Goal: Task Accomplishment & Management: Manage account settings

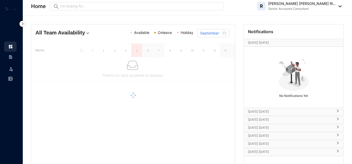
click at [331, 6] on p "Senior Accounts Consultant" at bounding box center [302, 8] width 68 height 5
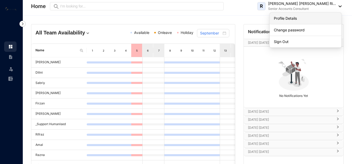
click at [283, 20] on link "Profile Details" at bounding box center [305, 18] width 63 height 5
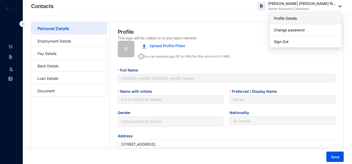
type input "[DATE]"
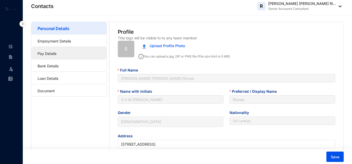
click at [51, 51] on link "Pay Details" at bounding box center [47, 53] width 19 height 4
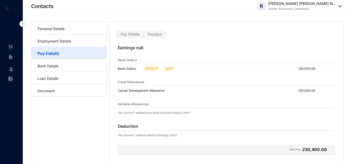
click at [149, 67] on p "EPF/ETF" at bounding box center [151, 68] width 12 height 5
click at [169, 69] on p "APIT" at bounding box center [169, 68] width 7 height 5
click at [158, 35] on span "Payslips" at bounding box center [154, 34] width 14 height 4
click at [144, 35] on input "Payslips" at bounding box center [144, 35] width 0 height 0
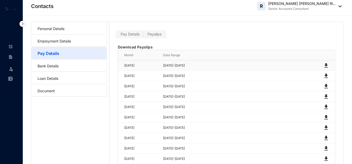
click at [326, 64] on img at bounding box center [326, 65] width 6 height 6
click at [59, 52] on link "Pay Details" at bounding box center [49, 53] width 22 height 5
click at [130, 32] on label "Pay Details" at bounding box center [130, 34] width 27 height 6
click at [117, 35] on input "Pay Details" at bounding box center [117, 35] width 0 height 0
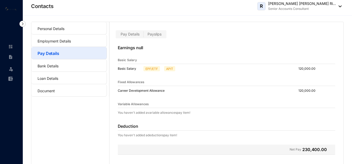
click at [150, 70] on p "EPF/ETF" at bounding box center [151, 68] width 12 height 5
click at [161, 69] on div "Basic Salary EPF/ETF APIT" at bounding box center [148, 68] width 60 height 5
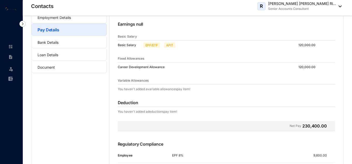
scroll to position [52, 0]
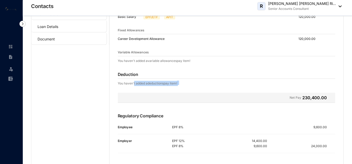
drag, startPoint x: 142, startPoint y: 83, endPoint x: 224, endPoint y: 89, distance: 82.2
click at [223, 89] on div "Earnings null Basic Salary Basic Salary EPF/ETF APIT 120,000.00 Fixed Allowance…" at bounding box center [226, 81] width 234 height 188
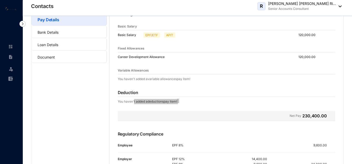
scroll to position [69, 0]
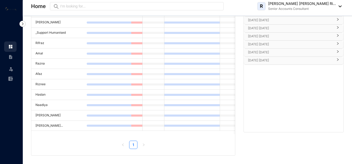
scroll to position [14, 0]
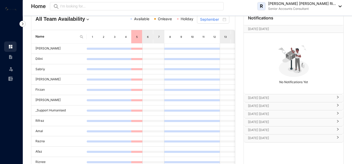
click at [270, 97] on p "[DATE] [DATE]" at bounding box center [290, 97] width 85 height 5
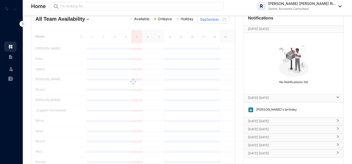
click at [270, 97] on p "[DATE] [DATE]" at bounding box center [290, 97] width 85 height 5
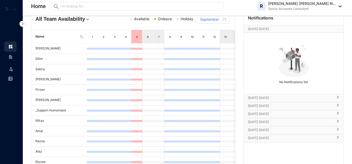
click at [280, 97] on p "[DATE] [DATE]" at bounding box center [290, 97] width 85 height 5
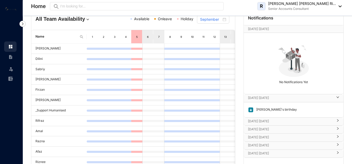
click at [257, 122] on p "[DATE] [DATE]" at bounding box center [290, 121] width 85 height 5
click at [274, 121] on p "[DATE] [DATE]" at bounding box center [290, 121] width 85 height 5
click at [277, 128] on p "[DATE] [DATE]" at bounding box center [290, 129] width 85 height 5
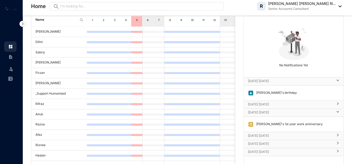
scroll to position [40, 0]
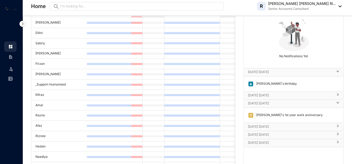
click at [281, 103] on p "[DATE] [DATE]" at bounding box center [290, 103] width 85 height 5
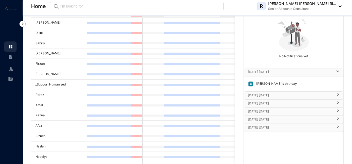
click at [280, 115] on div "[DATE] [DATE]" at bounding box center [294, 112] width 100 height 8
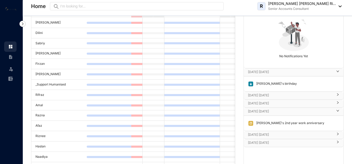
click at [282, 113] on p "[DATE] [DATE]" at bounding box center [290, 111] width 85 height 5
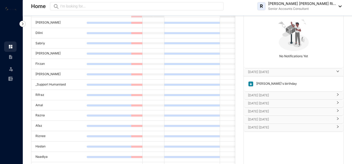
click at [285, 121] on p "[DATE] [DATE]" at bounding box center [290, 119] width 85 height 5
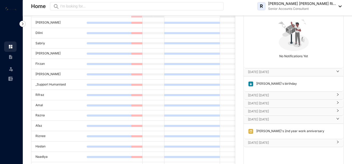
click at [279, 139] on div "[DATE] [DATE]" at bounding box center [294, 143] width 100 height 8
click at [283, 144] on p "[DATE] [DATE]" at bounding box center [290, 142] width 85 height 5
click at [283, 119] on p "[DATE] [DATE]" at bounding box center [290, 119] width 85 height 5
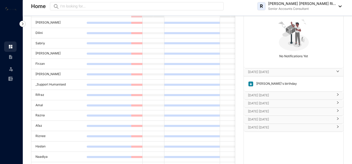
click at [282, 113] on p "[DATE] [DATE]" at bounding box center [290, 111] width 85 height 5
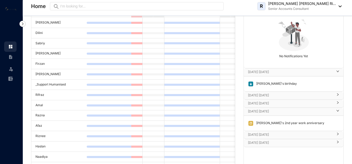
click at [282, 106] on div "[DATE] [DATE]" at bounding box center [294, 104] width 100 height 8
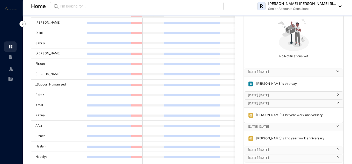
click at [272, 98] on div "[DATE] [DATE]" at bounding box center [294, 96] width 100 height 8
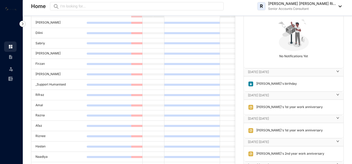
click at [273, 95] on p "[DATE] [DATE]" at bounding box center [290, 95] width 85 height 5
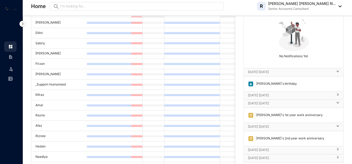
scroll to position [0, 0]
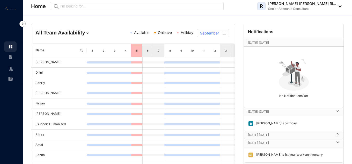
click at [265, 40] on div "[DATE] [DATE] [DATE]" at bounding box center [294, 42] width 100 height 7
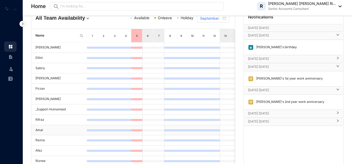
scroll to position [26, 0]
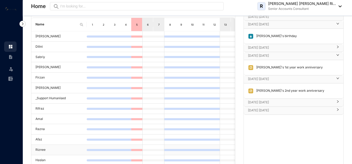
click at [37, 148] on td "Riznee" at bounding box center [58, 150] width 55 height 10
click at [13, 58] on link at bounding box center [14, 56] width 13 height 5
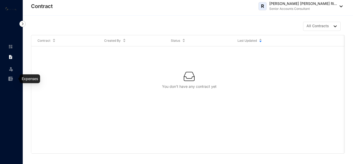
click at [10, 81] on link at bounding box center [14, 78] width 13 height 5
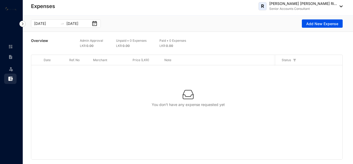
click at [289, 8] on p "Senior Accounts Consultant" at bounding box center [304, 8] width 68 height 5
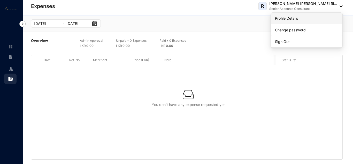
click at [281, 16] on link "Profile Details" at bounding box center [306, 18] width 63 height 5
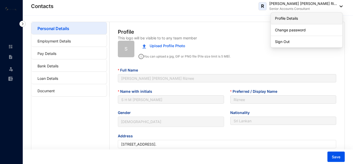
type input "[DATE]"
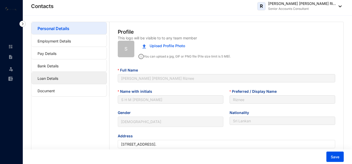
click at [46, 78] on link "Loan Details" at bounding box center [48, 78] width 21 height 4
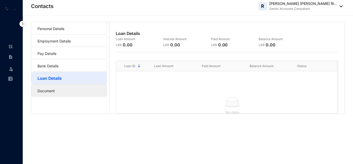
click at [55, 89] on link "Document" at bounding box center [46, 90] width 17 height 4
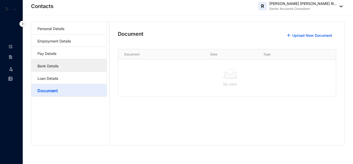
click at [54, 64] on link "Bank Details" at bounding box center [48, 66] width 21 height 4
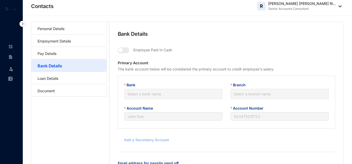
type input "S H M [PERSON_NAME]"
type input "0100231179001"
type input "[EMAIL_ADDRESS][DOMAIN_NAME]"
click at [51, 55] on link "Pay Details" at bounding box center [47, 53] width 19 height 4
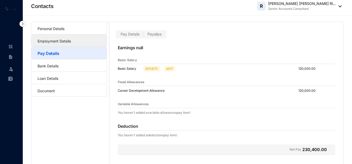
click at [62, 39] on link "Employment Details" at bounding box center [54, 41] width 33 height 4
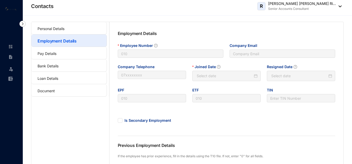
type input "[DATE]"
type input "Invalid Date"
click at [51, 30] on link "Personal Details" at bounding box center [51, 28] width 27 height 4
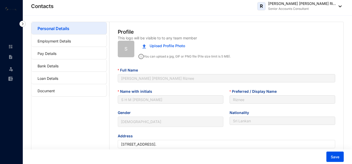
type input "[DATE]"
click at [56, 55] on link "Pay Details" at bounding box center [47, 53] width 19 height 4
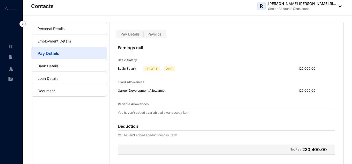
click at [156, 31] on div "Pay Details Payslips" at bounding box center [141, 34] width 51 height 8
click at [159, 33] on span "Payslips" at bounding box center [154, 34] width 14 height 4
click at [144, 35] on input "Payslips" at bounding box center [144, 35] width 0 height 0
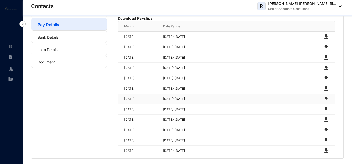
scroll to position [29, 0]
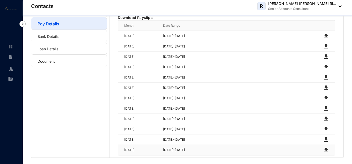
click at [326, 150] on img at bounding box center [326, 150] width 6 height 6
